Goal: Complete application form

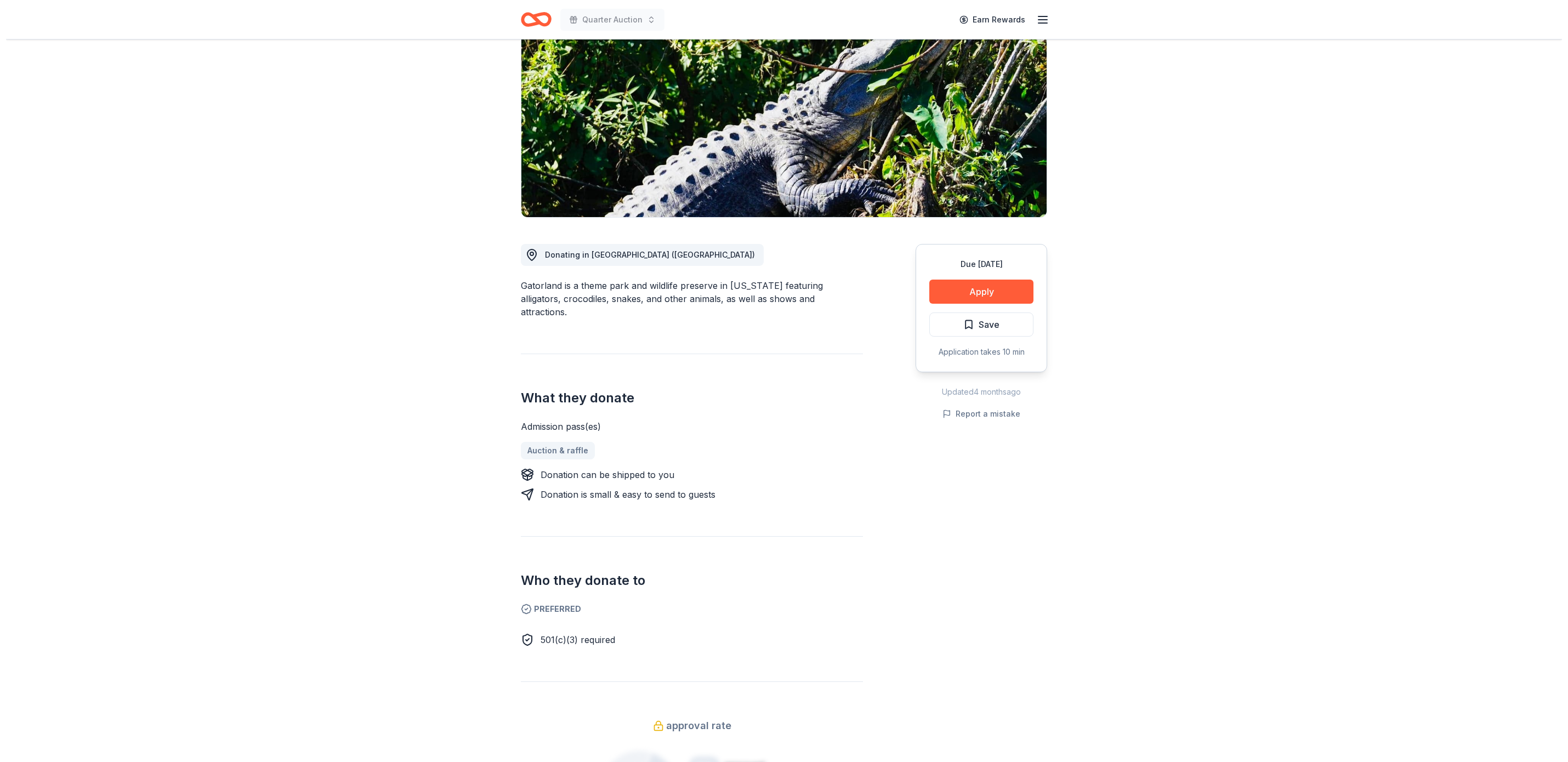
scroll to position [111, 0]
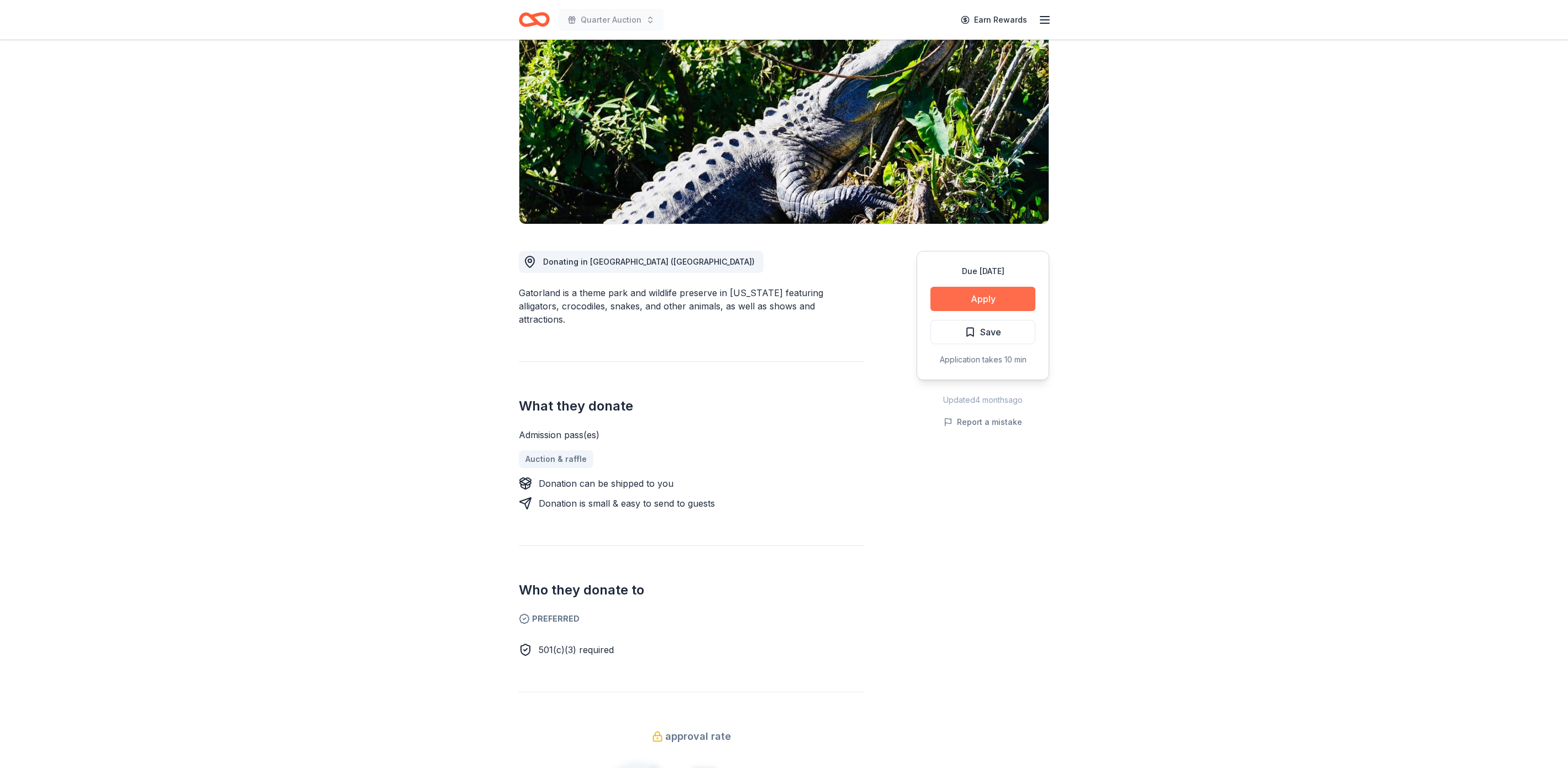
click at [1004, 292] on button "Apply" at bounding box center [983, 299] width 105 height 25
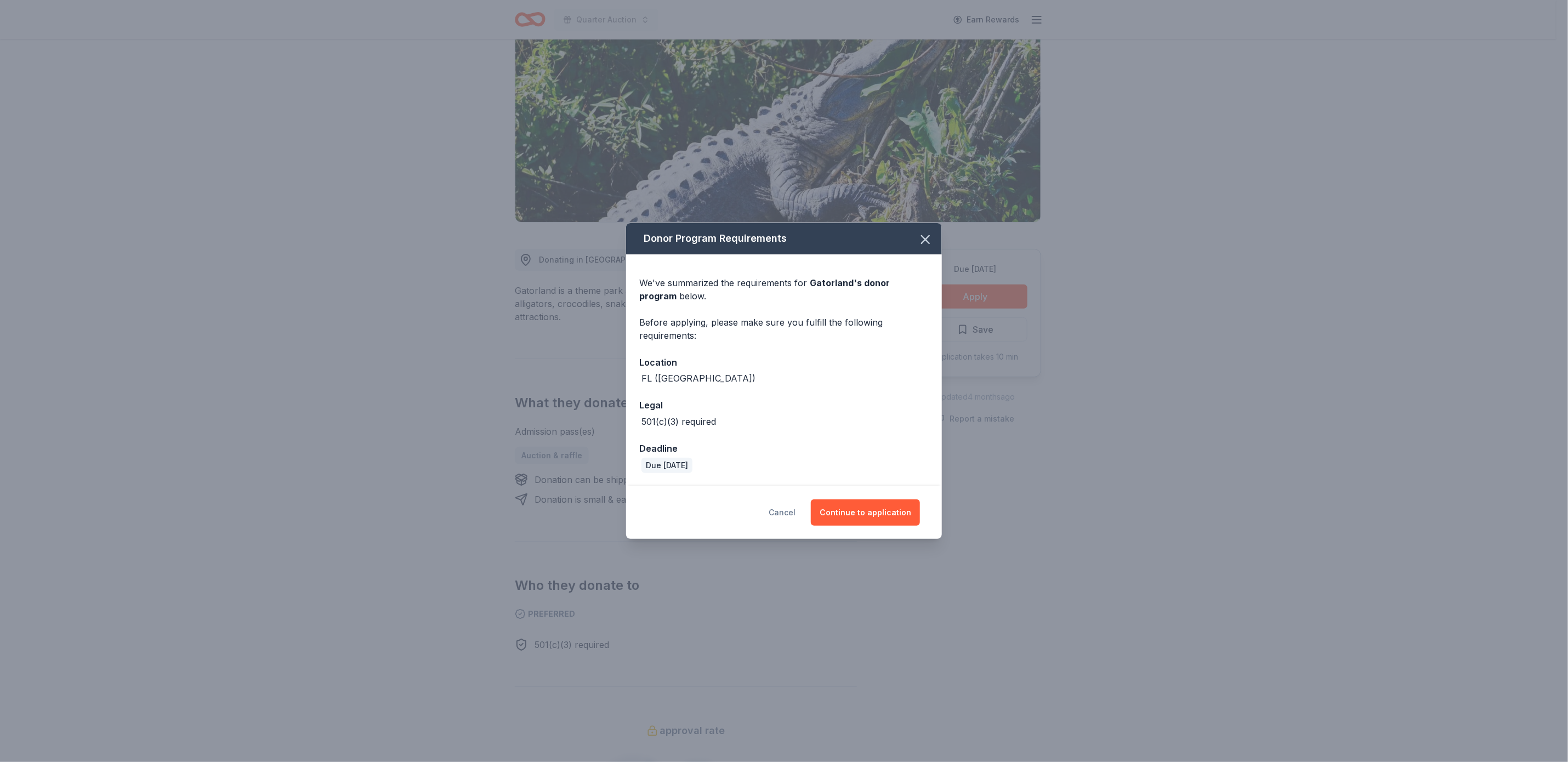
click at [785, 507] on button "Cancel" at bounding box center [782, 512] width 27 height 26
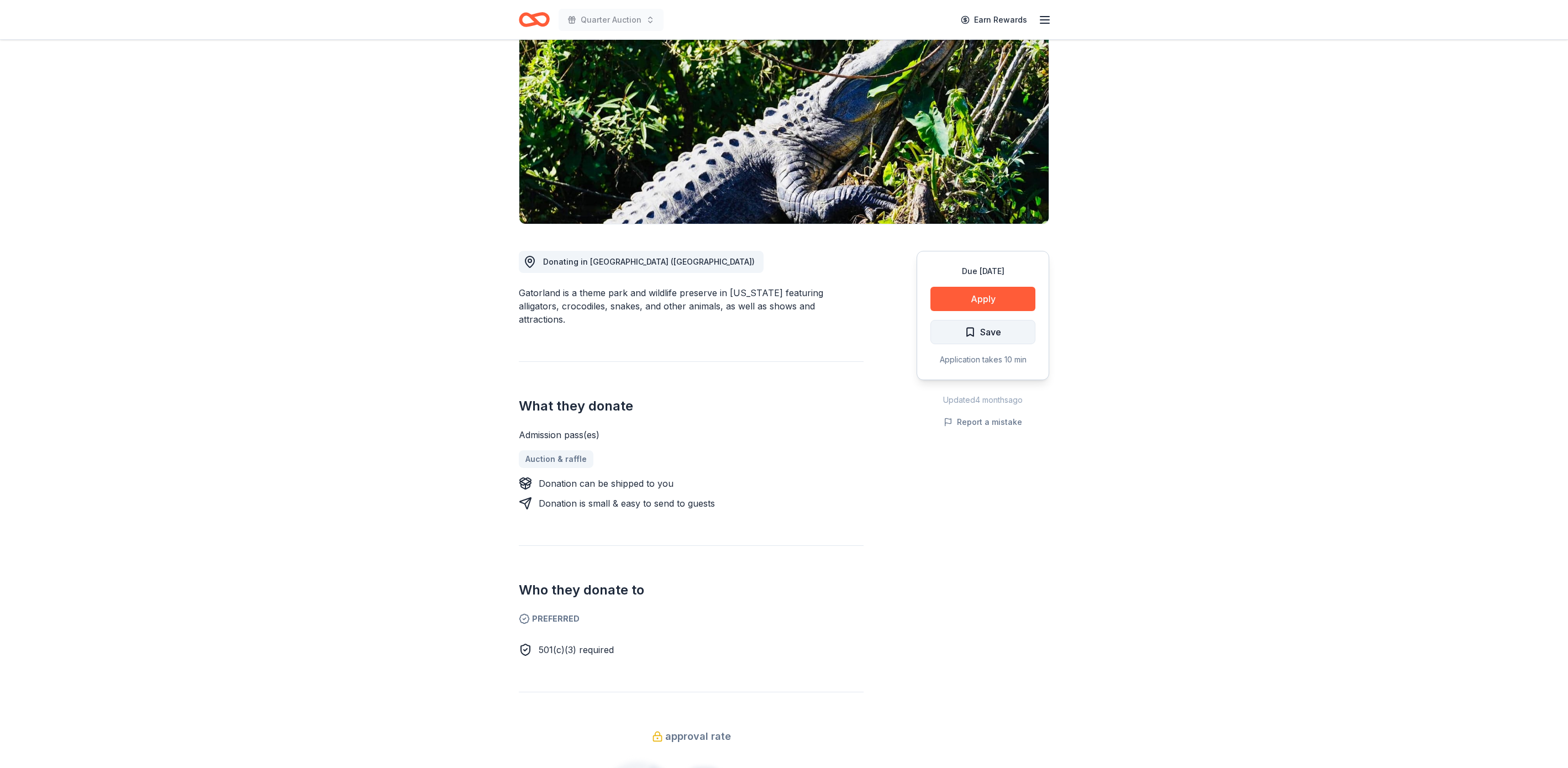
click at [978, 334] on span "Save" at bounding box center [983, 332] width 36 height 14
click at [982, 292] on button "Apply" at bounding box center [983, 299] width 105 height 25
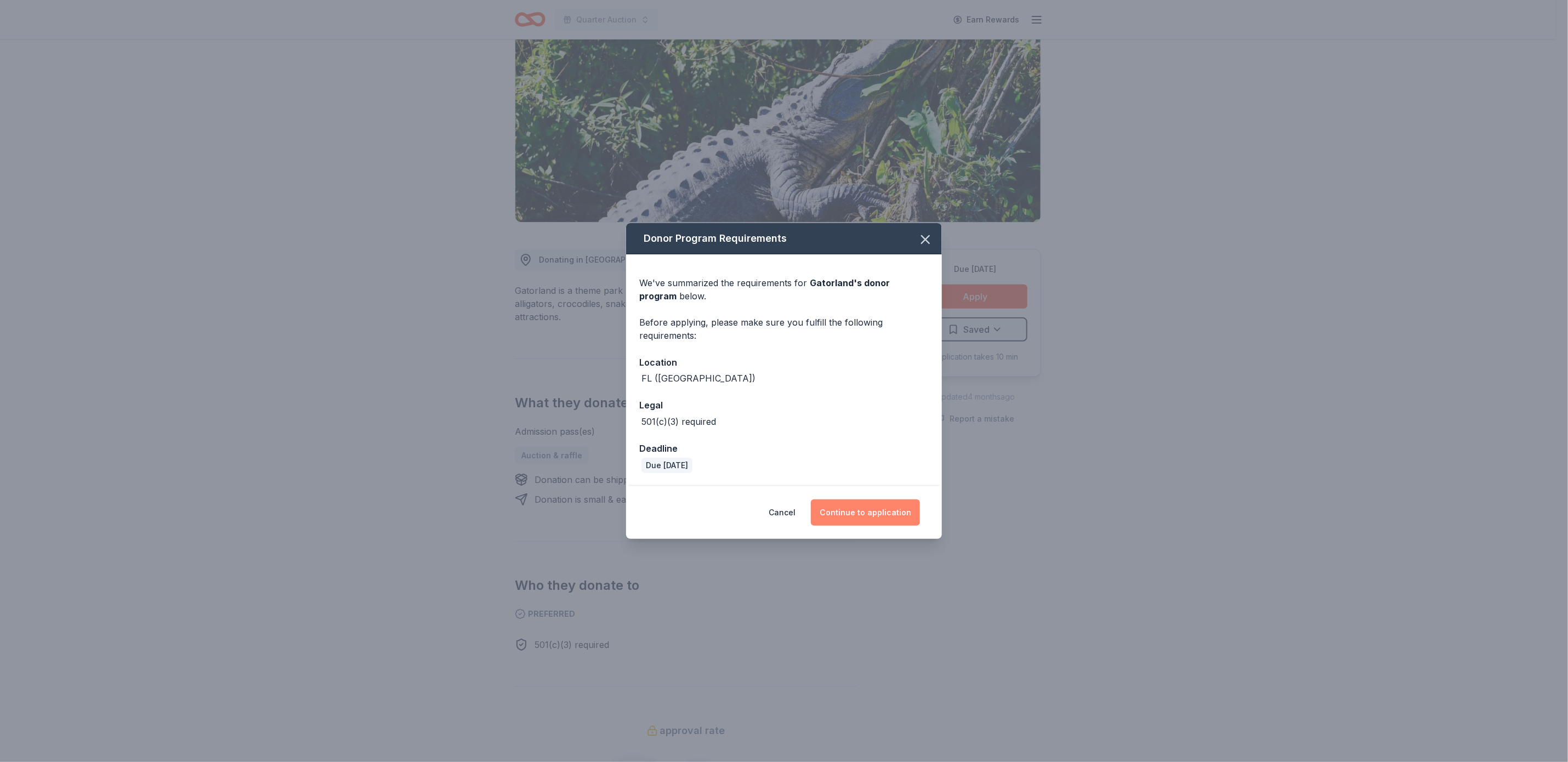
click at [858, 505] on button "Continue to application" at bounding box center [865, 512] width 109 height 26
